Goal: Task Accomplishment & Management: Manage account settings

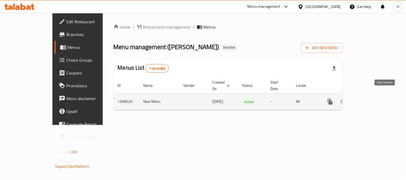
click at [372, 99] on icon "enhanced table" at bounding box center [368, 102] width 6 height 6
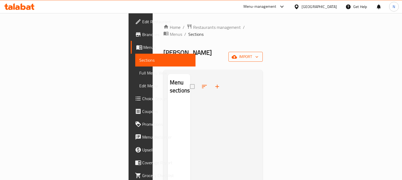
click at [237, 54] on icon "button" at bounding box center [233, 56] width 5 height 5
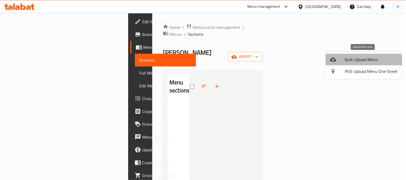
click at [340, 62] on div at bounding box center [337, 59] width 15 height 6
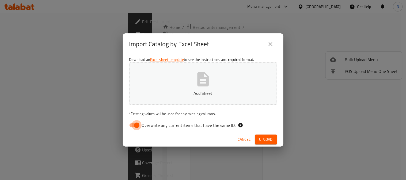
click at [130, 122] on input "Overwrite any current items that have the same ID." at bounding box center [136, 125] width 30 height 10
checkbox input "false"
click at [269, 139] on span "Upload" at bounding box center [265, 139] width 13 height 7
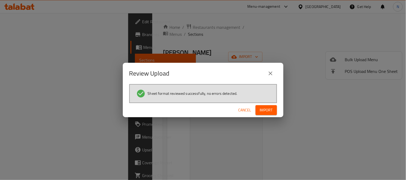
click at [265, 108] on span "Import" at bounding box center [266, 110] width 13 height 7
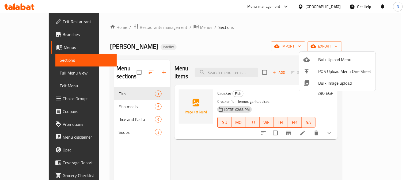
click at [38, 19] on div at bounding box center [203, 90] width 406 height 180
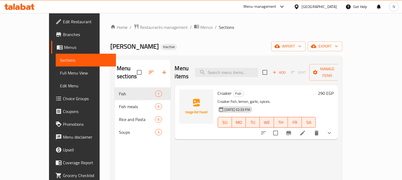
click at [63, 22] on span "Edit Restaurant" at bounding box center [87, 21] width 49 height 6
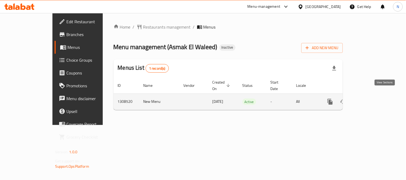
click at [375, 96] on link "enhanced table" at bounding box center [368, 102] width 13 height 13
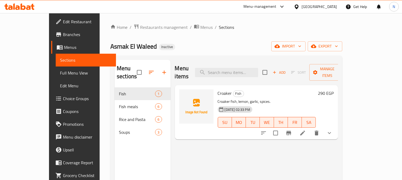
click at [60, 71] on span "Full Menu View" at bounding box center [86, 73] width 52 height 6
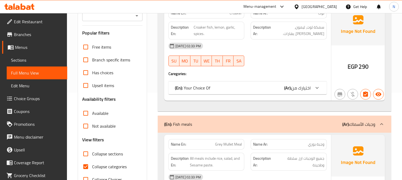
scroll to position [89, 0]
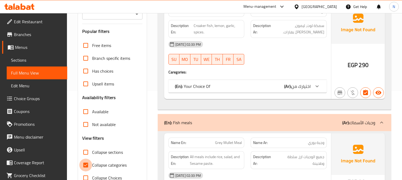
click at [85, 166] on input "Collapse categories" at bounding box center [85, 165] width 13 height 13
checkbox input "false"
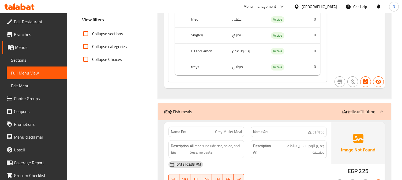
scroll to position [178, 0]
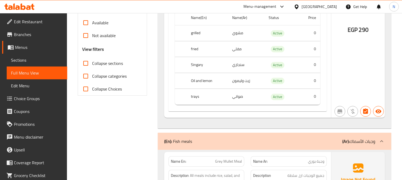
click at [238, 97] on td "صواني" at bounding box center [246, 97] width 36 height 16
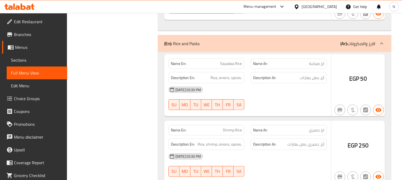
scroll to position [743, 0]
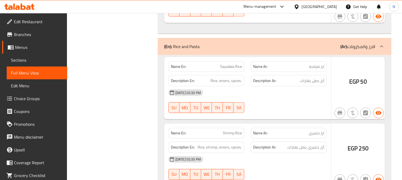
click at [299, 108] on div "28-08-2025 02:33 PM SU MO TU WE TH FR SA" at bounding box center [247, 101] width 165 height 30
click at [36, 59] on span "Sections" at bounding box center [37, 60] width 52 height 6
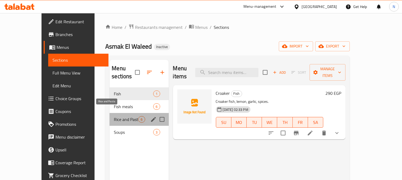
drag, startPoint x: 113, startPoint y: 112, endPoint x: 106, endPoint y: 125, distance: 14.0
click at [109, 126] on div "Fish 1 Fish meals 6 Rice and Pasta 6 Soups 3" at bounding box center [138, 112] width 59 height 51
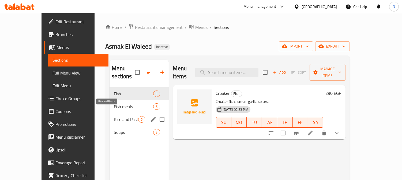
click at [114, 116] on span "Rice and Pasta" at bounding box center [126, 119] width 24 height 6
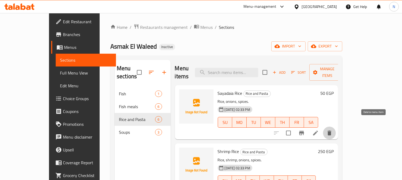
click at [331, 131] on icon "delete" at bounding box center [329, 133] width 4 height 5
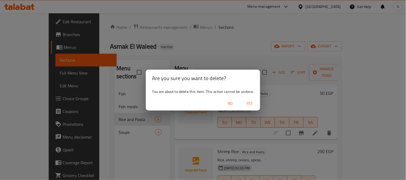
click at [273, 95] on div "Are you sure you want to delete? You are about to delete this item. This action…" at bounding box center [203, 90] width 406 height 180
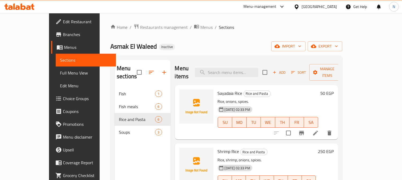
click at [218, 89] on span "Sayadaia Rice" at bounding box center [230, 93] width 25 height 8
copy span "Sayadaia"
click at [220, 89] on span "Sayadaia Rice" at bounding box center [230, 93] width 25 height 8
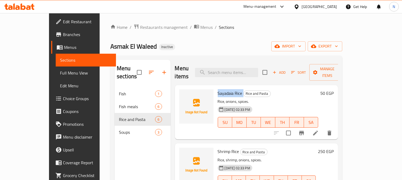
drag, startPoint x: 220, startPoint y: 87, endPoint x: 230, endPoint y: 90, distance: 10.1
click at [221, 89] on span "Sayadaia Rice" at bounding box center [230, 93] width 25 height 8
click at [332, 130] on icon "delete" at bounding box center [329, 133] width 6 height 6
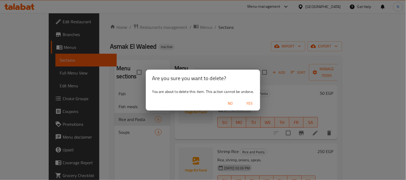
drag, startPoint x: 244, startPoint y: 103, endPoint x: 248, endPoint y: 102, distance: 4.6
click at [245, 102] on button "Yes" at bounding box center [249, 104] width 17 height 10
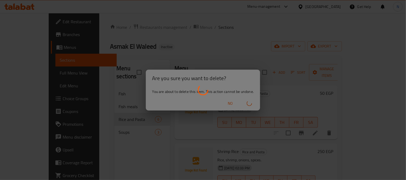
click at [249, 102] on div at bounding box center [203, 90] width 406 height 180
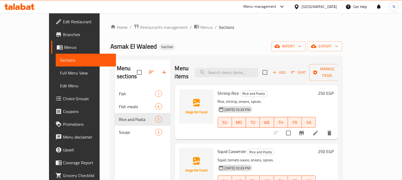
click at [318, 104] on div "28-08-2025 02:33 PM SU MO TU WE TH FR SA" at bounding box center [266, 118] width 102 height 29
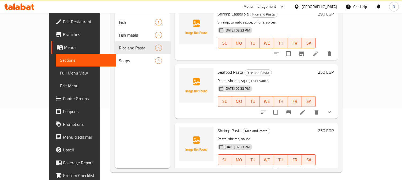
scroll to position [75, 0]
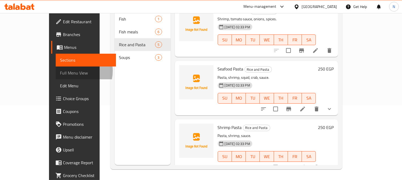
click at [60, 71] on span "Full Menu View" at bounding box center [86, 73] width 52 height 6
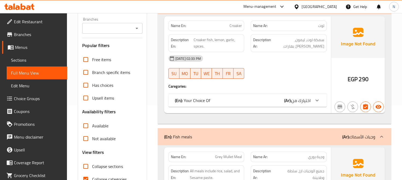
scroll to position [164, 0]
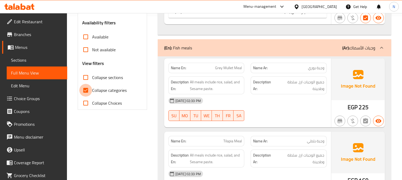
click at [89, 93] on input "Collapse categories" at bounding box center [85, 90] width 13 height 13
checkbox input "false"
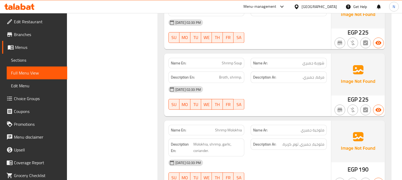
scroll to position [1436, 0]
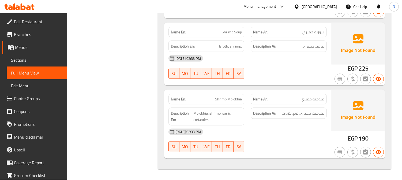
click at [299, 128] on div "28-08-2025 02:33 PM" at bounding box center [247, 132] width 165 height 13
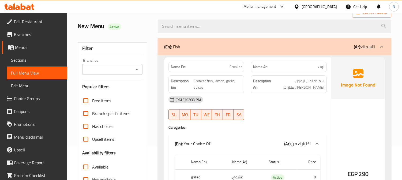
scroll to position [30, 0]
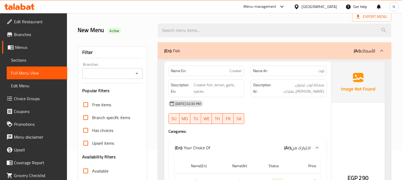
click at [387, 116] on div "Name En: Croaker Name Ar: لوت Description En: Croaker fish, lemon, garlic, spic…" at bounding box center [274, 168] width 233 height 218
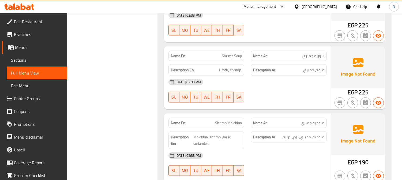
scroll to position [1377, 0]
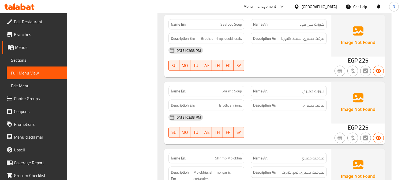
click at [340, 57] on img at bounding box center [358, 36] width 54 height 42
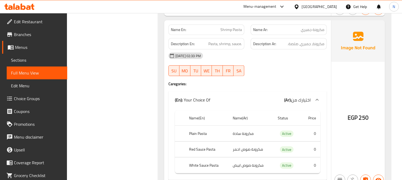
scroll to position [1169, 0]
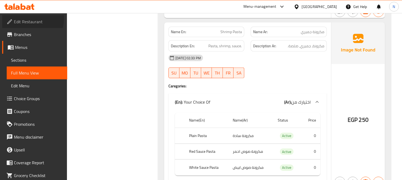
click at [20, 18] on span "Edit Restaurant" at bounding box center [38, 21] width 49 height 6
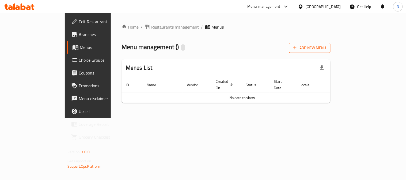
click at [330, 52] on button "Add New Menu" at bounding box center [309, 48] width 41 height 10
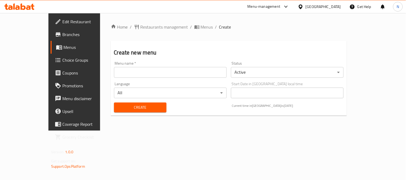
click at [149, 68] on input "text" at bounding box center [170, 72] width 113 height 11
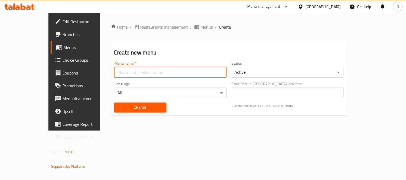
type input "new"
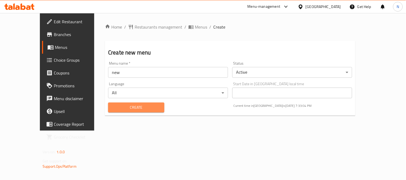
click at [115, 109] on span "Create" at bounding box center [136, 107] width 48 height 7
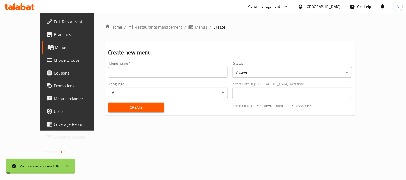
click at [180, 26] on ol "Home / Restaurants management / Menus / Create" at bounding box center [230, 27] width 250 height 6
click at [195, 27] on span "Menus" at bounding box center [201, 27] width 12 height 6
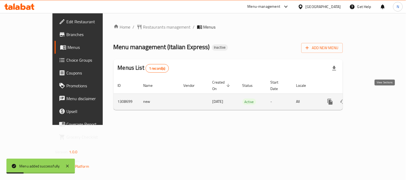
click at [372, 99] on icon "enhanced table" at bounding box center [368, 102] width 6 height 6
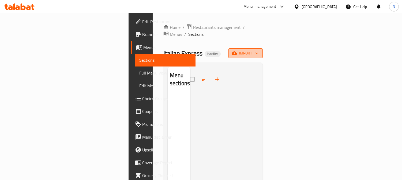
click at [258, 50] on span "import" at bounding box center [245, 53] width 26 height 7
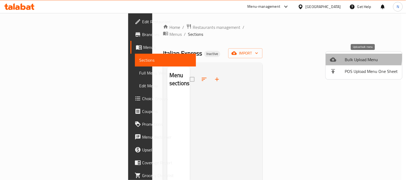
click at [342, 58] on div at bounding box center [337, 59] width 15 height 6
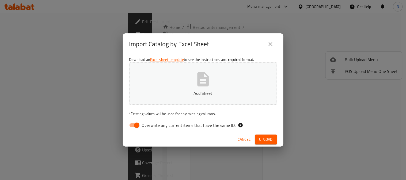
click at [140, 129] on input "Overwrite any current items that have the same ID." at bounding box center [136, 125] width 30 height 10
checkbox input "false"
click at [272, 140] on span "Upload" at bounding box center [265, 139] width 13 height 7
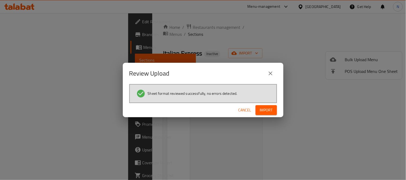
click at [266, 111] on span "Import" at bounding box center [266, 110] width 13 height 7
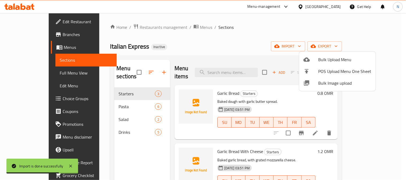
click at [36, 23] on div at bounding box center [203, 90] width 406 height 180
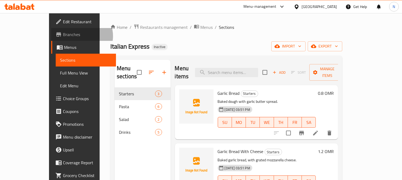
click at [63, 36] on span "Branches" at bounding box center [87, 34] width 49 height 6
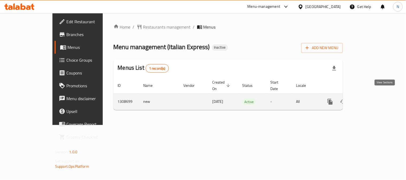
click at [372, 99] on icon "enhanced table" at bounding box center [368, 102] width 6 height 6
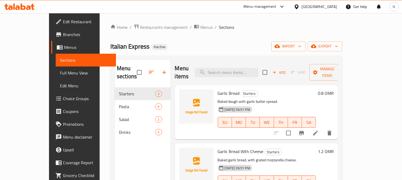
click at [60, 72] on span "Full Menu View" at bounding box center [86, 73] width 52 height 6
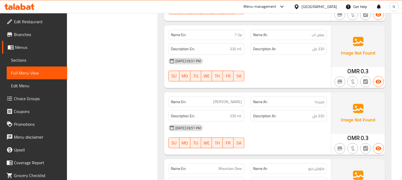
scroll to position [1100, 0]
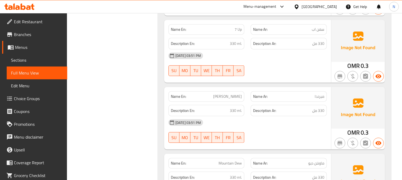
click at [296, 133] on div "28-08-2025 03:51 PM SU MO TU WE TH FR SA" at bounding box center [247, 131] width 165 height 30
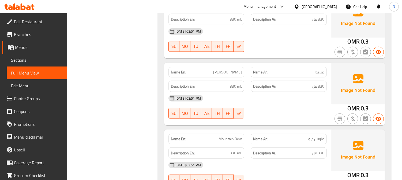
scroll to position [1130, 0]
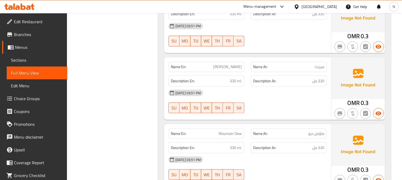
click at [235, 64] on span "[PERSON_NAME]" at bounding box center [227, 67] width 29 height 6
copy span "[PERSON_NAME]"
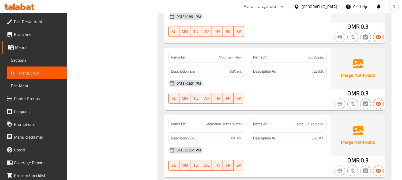
scroll to position [1219, 0]
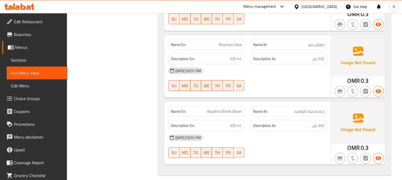
click at [209, 109] on span "Aquafina Bottle Water" at bounding box center [224, 112] width 35 height 6
copy span "Aquafina"
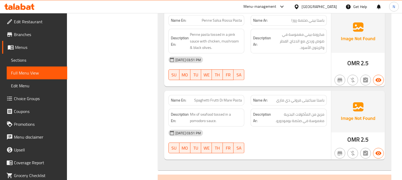
scroll to position [684, 0]
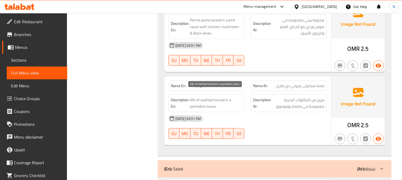
click at [200, 103] on span "Mix of seafood tossed in a pomodoro sauce." at bounding box center [216, 103] width 52 height 13
copy span "pomodoro"
click at [294, 63] on div at bounding box center [288, 66] width 82 height 6
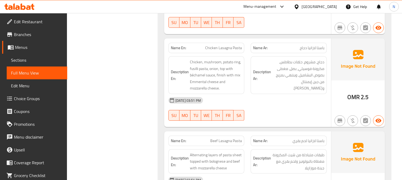
scroll to position [416, 0]
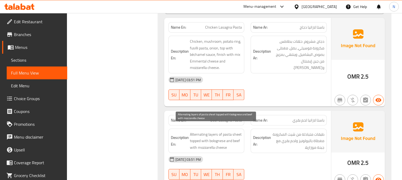
click at [236, 131] on span "Alternating layers of pasta sheet topped with bolognese and beef with mozzarell…" at bounding box center [216, 141] width 52 height 20
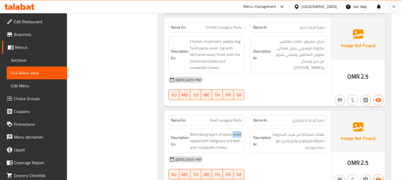
copy span "sheet"
click at [286, 142] on span "طبقات متبادلة من شيت المكرونة مغطاة بالبولونيز ولحم بقري مع جبنة موزاريلا" at bounding box center [298, 141] width 52 height 20
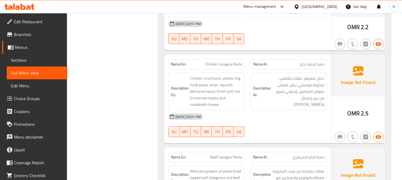
scroll to position [357, 0]
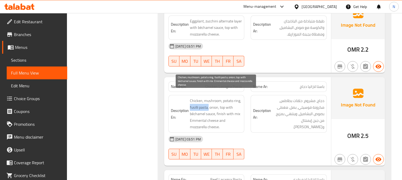
drag, startPoint x: 189, startPoint y: 100, endPoint x: 210, endPoint y: 101, distance: 20.6
click at [208, 102] on span "Chicken, mushroom, potato ring, fusilli pasta, onion, top with béchamel sauce, …" at bounding box center [216, 114] width 52 height 33
copy span "fusilli pasta,"
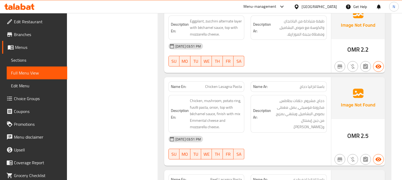
click at [299, 126] on div "Description Ar: دجاج، مشروم، حلقات بطاطس، مكرونة فوسيلي، بصل، مغطى بصوص البشامي…" at bounding box center [288, 114] width 82 height 44
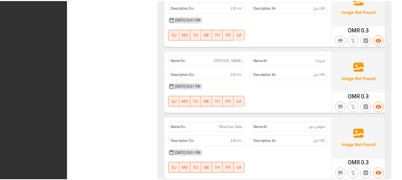
scroll to position [1219, 0]
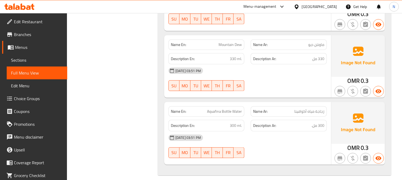
click at [268, 58] on div "Description Ar: 330 مل" at bounding box center [288, 59] width 76 height 12
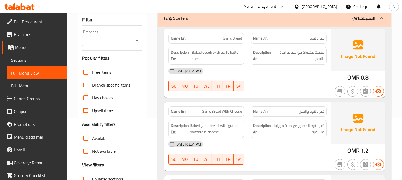
scroll to position [30, 0]
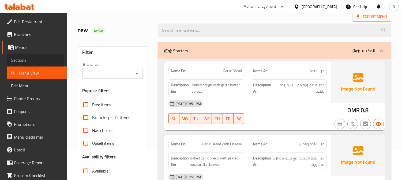
click at [31, 63] on span "Sections" at bounding box center [37, 60] width 52 height 6
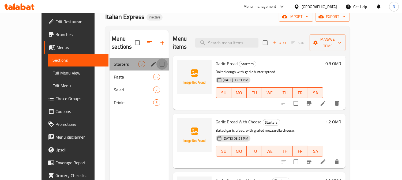
click at [156, 59] on input "Menu sections" at bounding box center [161, 64] width 11 height 11
checkbox input "true"
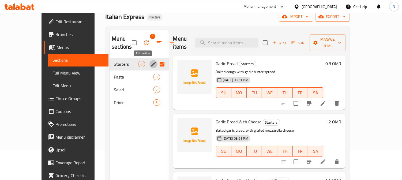
click at [151, 64] on icon "edit" at bounding box center [153, 64] width 5 height 5
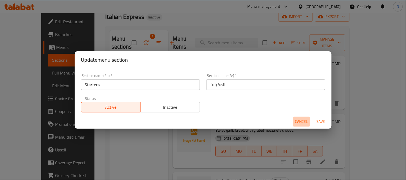
drag, startPoint x: 298, startPoint y: 124, endPoint x: 153, endPoint y: 100, distance: 147.0
click at [298, 124] on span "Cancel" at bounding box center [301, 122] width 13 height 7
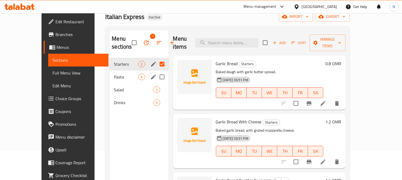
click at [156, 78] on input "Menu sections" at bounding box center [161, 76] width 11 height 11
checkbox input "true"
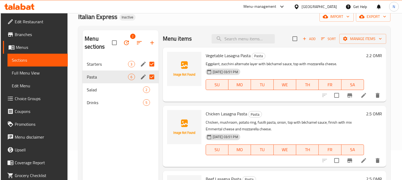
click at [145, 78] on icon "edit" at bounding box center [143, 77] width 6 height 6
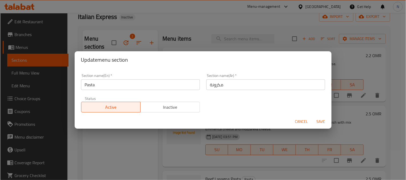
click at [206, 83] on input "مكرونة" at bounding box center [265, 84] width 119 height 11
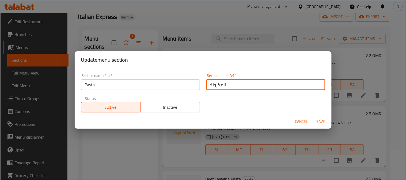
type input "المكرونة"
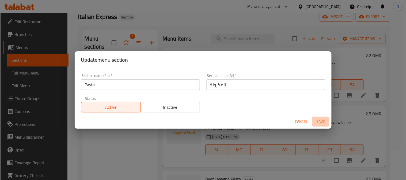
click at [317, 124] on span "Save" at bounding box center [320, 122] width 13 height 7
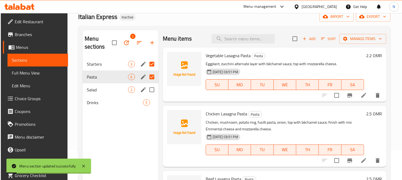
click at [152, 91] on input "Menu sections" at bounding box center [151, 89] width 11 height 11
checkbox input "true"
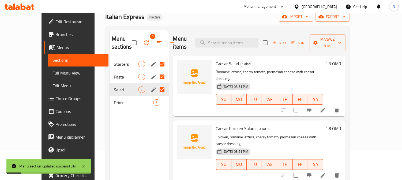
click at [150, 91] on icon "edit" at bounding box center [153, 90] width 6 height 6
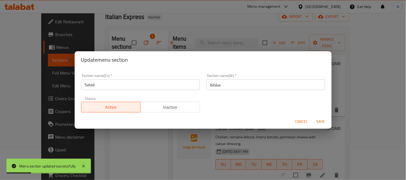
click at [206, 84] on input "سلطة" at bounding box center [265, 84] width 119 height 11
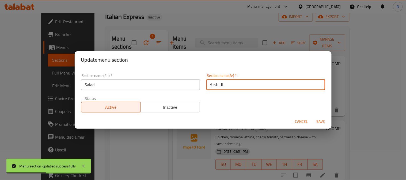
type input "السلطة"
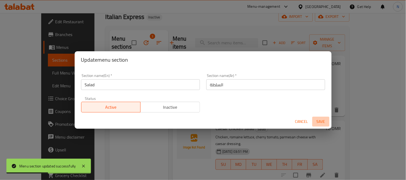
click at [320, 120] on span "Save" at bounding box center [320, 122] width 13 height 7
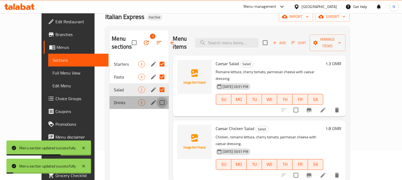
click at [156, 102] on input "Menu sections" at bounding box center [161, 102] width 11 height 11
checkbox input "true"
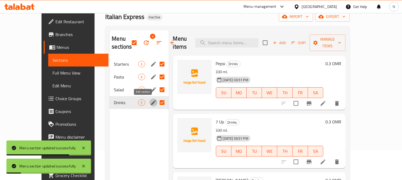
click at [150, 102] on icon "edit" at bounding box center [153, 103] width 6 height 6
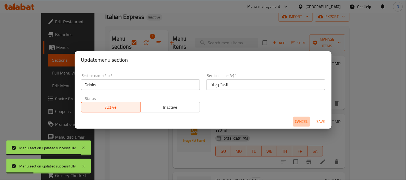
click at [293, 119] on button "Cancel" at bounding box center [301, 122] width 17 height 10
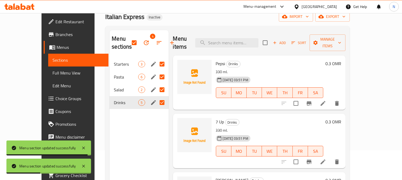
drag, startPoint x: 26, startPoint y: 78, endPoint x: 31, endPoint y: 74, distance: 6.0
click at [48, 77] on link "Full Menu View" at bounding box center [78, 73] width 60 height 13
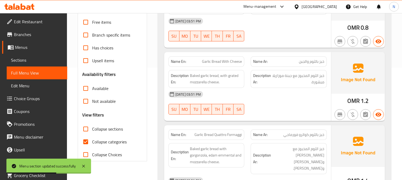
scroll to position [148, 0]
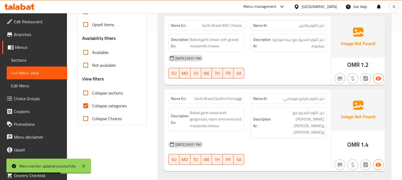
drag, startPoint x: 87, startPoint y: 106, endPoint x: 94, endPoint y: 103, distance: 7.8
click at [87, 106] on input "Collapse categories" at bounding box center [85, 106] width 13 height 13
checkbox input "false"
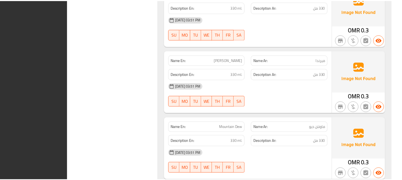
scroll to position [1219, 0]
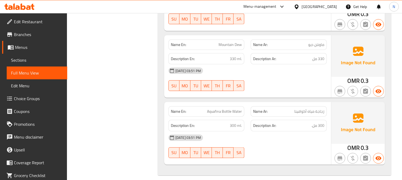
click at [17, 35] on span "Branches" at bounding box center [38, 34] width 49 height 6
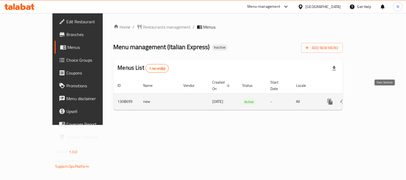
click at [375, 96] on link "enhanced table" at bounding box center [368, 102] width 13 height 13
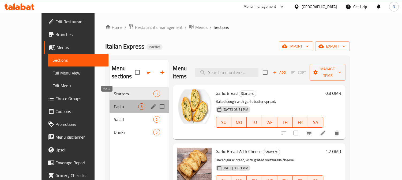
click at [114, 104] on span "Pasta" at bounding box center [126, 107] width 24 height 6
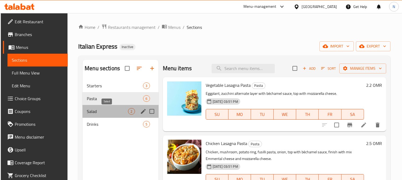
click at [107, 108] on span "Salad" at bounding box center [107, 111] width 41 height 6
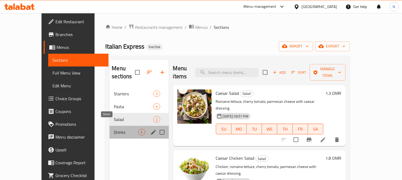
click at [114, 129] on span "Drinks" at bounding box center [126, 132] width 24 height 6
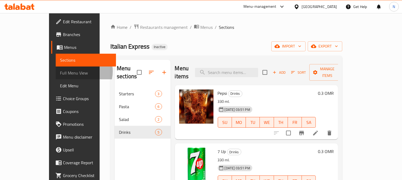
click at [60, 71] on span "Full Menu View" at bounding box center [86, 73] width 52 height 6
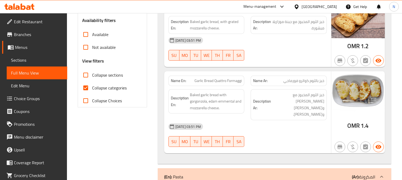
scroll to position [178, 0]
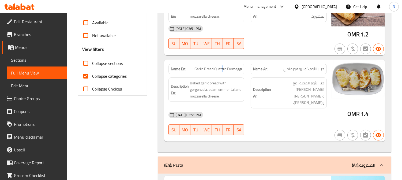
click at [223, 68] on span "Garlic Bread Quattro Formaggi" at bounding box center [217, 69] width 47 height 6
copy span "Garlic Bread Quattro Formaggi"
click at [45, 61] on span "Sections" at bounding box center [37, 60] width 52 height 6
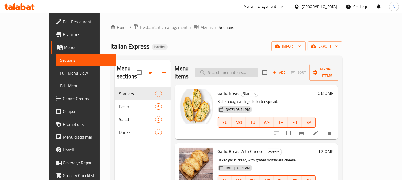
paste input "Garlic Bread Quattro Formaggi"
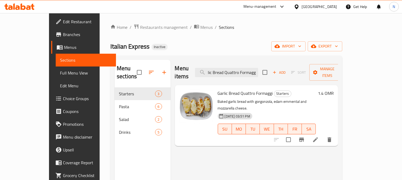
type input "Garlic Bread Quattro Formaggi"
click at [323, 135] on li at bounding box center [315, 140] width 15 height 10
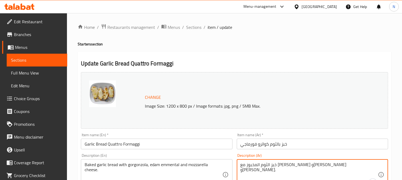
click at [319, 166] on textarea "خبز الثوم المخبوز مع جبن الجورجونزولا وايدام إيمنتال وجبن الموزاريلا." at bounding box center [308, 174] width 137 height 25
click at [284, 173] on textarea "خبز الثوم المخبوز مع الجورجونزولا وايدام إيمنتال وجبن الموزاريلا." at bounding box center [308, 174] width 137 height 25
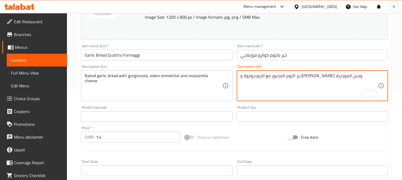
scroll to position [204, 0]
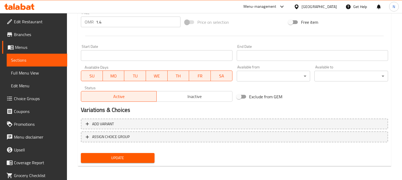
type textarea "خبز الثوم المخبوز مع الجورجونزولا وايدام إيمنتال وجبن الموزاريلا."
click at [144, 158] on span "Update" at bounding box center [117, 158] width 65 height 7
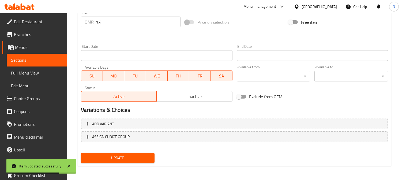
click at [123, 157] on span "Update" at bounding box center [117, 158] width 65 height 7
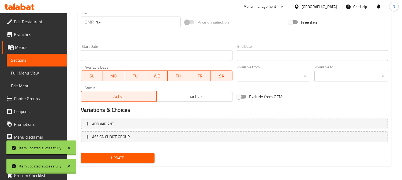
click at [44, 75] on span "Full Menu View" at bounding box center [37, 73] width 52 height 6
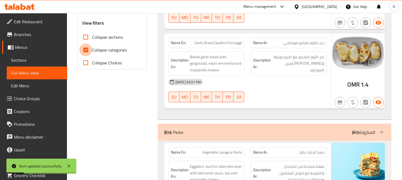
click at [87, 51] on input "Collapse categories" at bounding box center [85, 50] width 13 height 13
checkbox input "false"
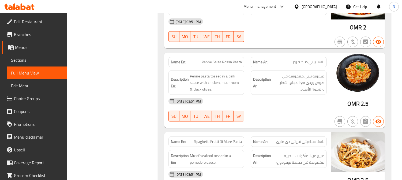
scroll to position [621, 0]
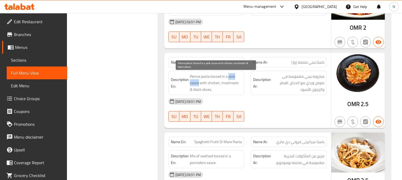
drag, startPoint x: 228, startPoint y: 78, endPoint x: 199, endPoint y: 84, distance: 30.1
click at [199, 84] on span "Penne pasta tossed in a pink sauce with chicken, mushroom & black olives." at bounding box center [216, 83] width 52 height 20
copy span "pink sauce"
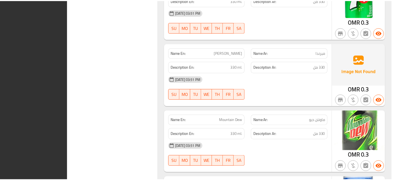
scroll to position [1218, 0]
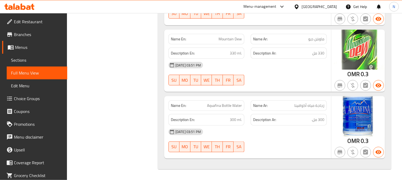
click at [334, 6] on div "Oman" at bounding box center [318, 7] width 35 height 6
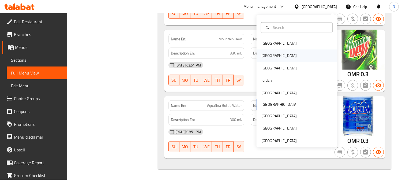
click at [267, 56] on div "[GEOGRAPHIC_DATA]" at bounding box center [279, 56] width 44 height 12
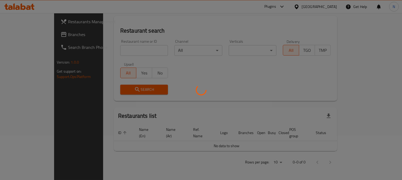
scroll to position [38, 0]
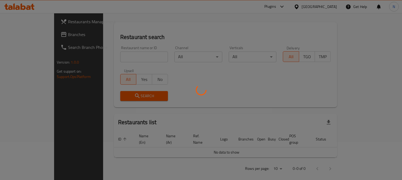
click at [41, 38] on div at bounding box center [201, 90] width 402 height 180
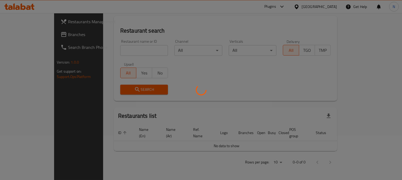
scroll to position [220, 0]
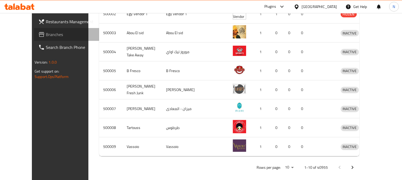
click at [43, 38] on link "Branches" at bounding box center [66, 34] width 65 height 13
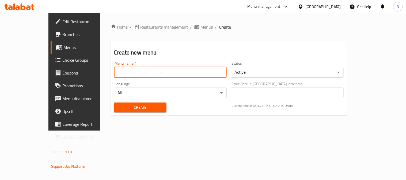
drag, startPoint x: 193, startPoint y: 75, endPoint x: 181, endPoint y: 81, distance: 13.2
click at [192, 75] on input "text" at bounding box center [170, 72] width 113 height 11
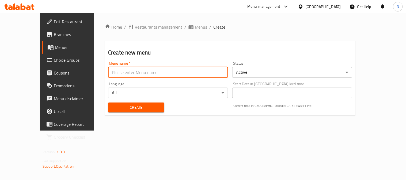
type input "new"
click at [112, 105] on span "Create" at bounding box center [136, 107] width 48 height 7
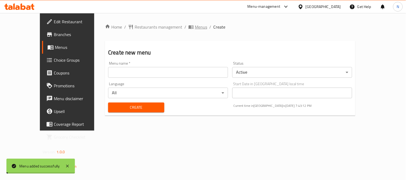
click at [195, 26] on span "Menus" at bounding box center [201, 27] width 12 height 6
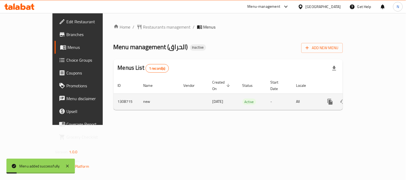
click at [375, 96] on link "enhanced table" at bounding box center [368, 102] width 13 height 13
